Goal: Information Seeking & Learning: Learn about a topic

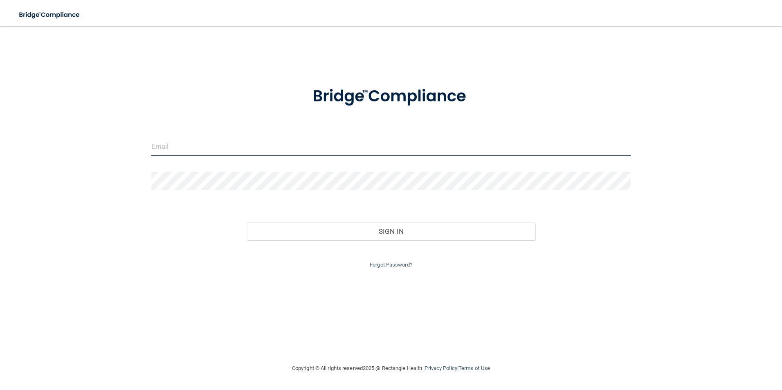
click at [181, 151] on input "email" at bounding box center [391, 146] width 480 height 18
type input "[EMAIL_ADDRESS][DOMAIN_NAME]"
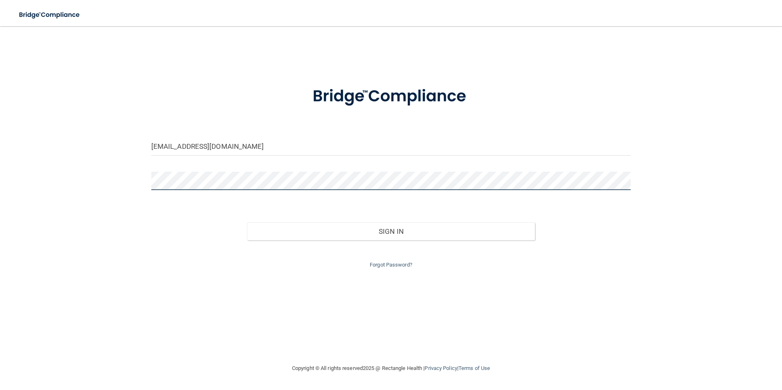
click at [631, 181] on div at bounding box center [391, 184] width 492 height 25
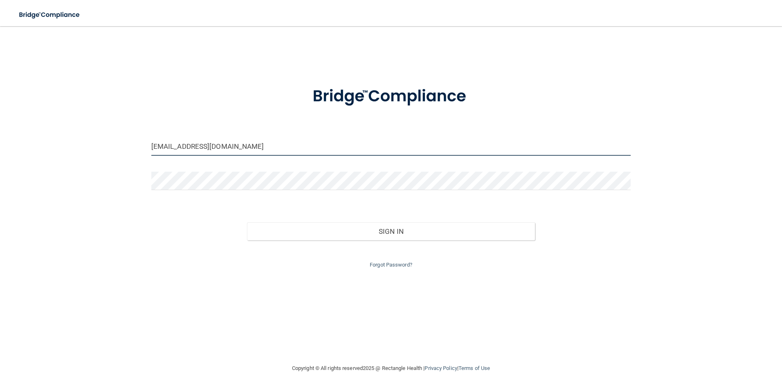
click at [563, 146] on input "[EMAIL_ADDRESS][DOMAIN_NAME]" at bounding box center [391, 146] width 480 height 18
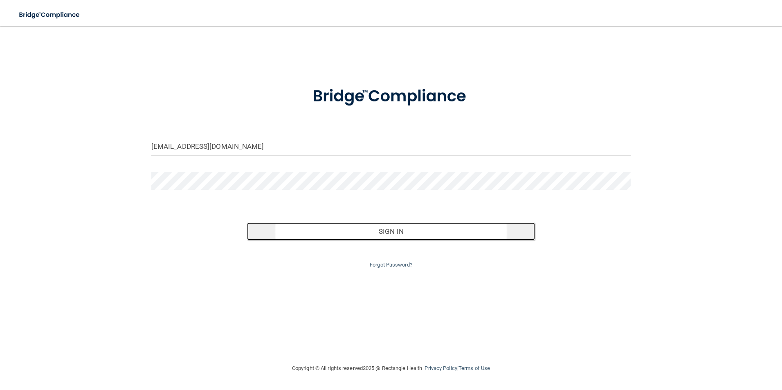
click at [396, 230] on button "Sign In" at bounding box center [391, 232] width 288 height 18
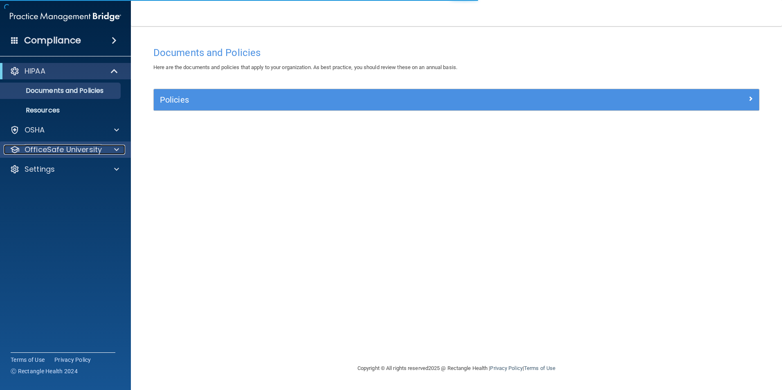
click at [60, 148] on p "OfficeSafe University" at bounding box center [63, 150] width 77 height 10
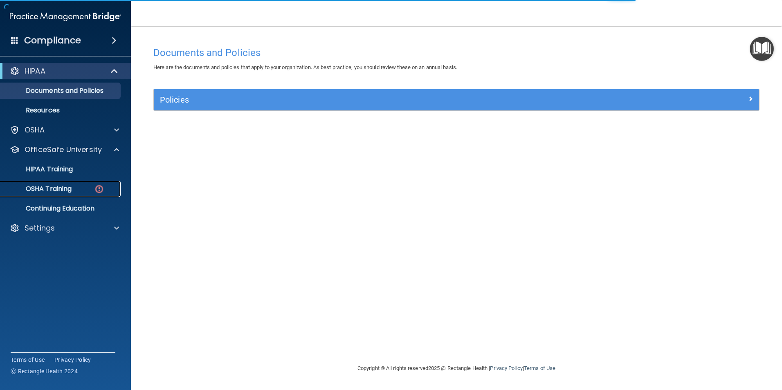
click at [99, 183] on link "OSHA Training" at bounding box center [56, 189] width 129 height 16
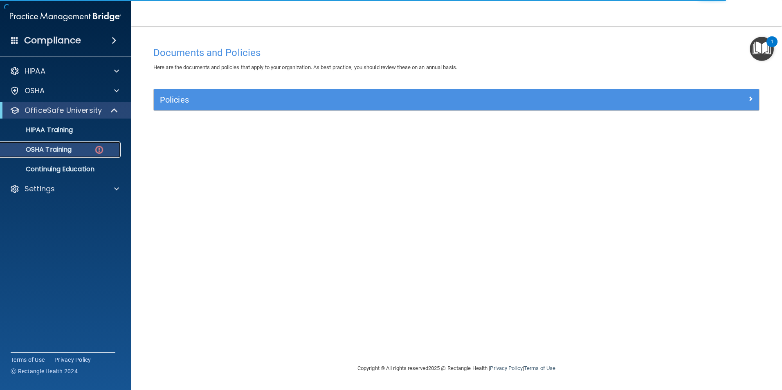
click at [83, 150] on div "OSHA Training" at bounding box center [61, 150] width 112 height 8
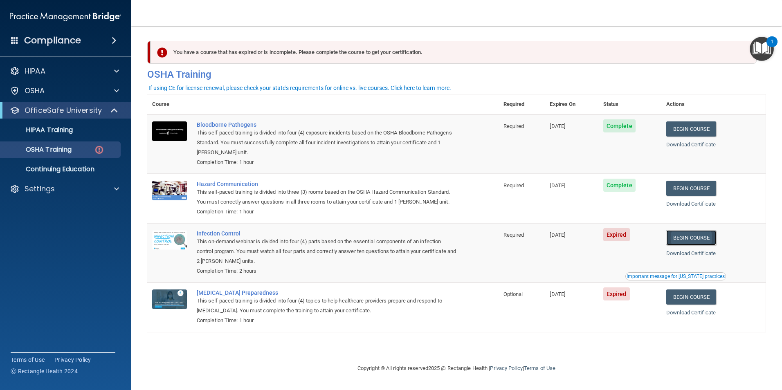
click at [690, 236] on link "Begin Course" at bounding box center [691, 237] width 50 height 15
